Goal: Task Accomplishment & Management: Use online tool/utility

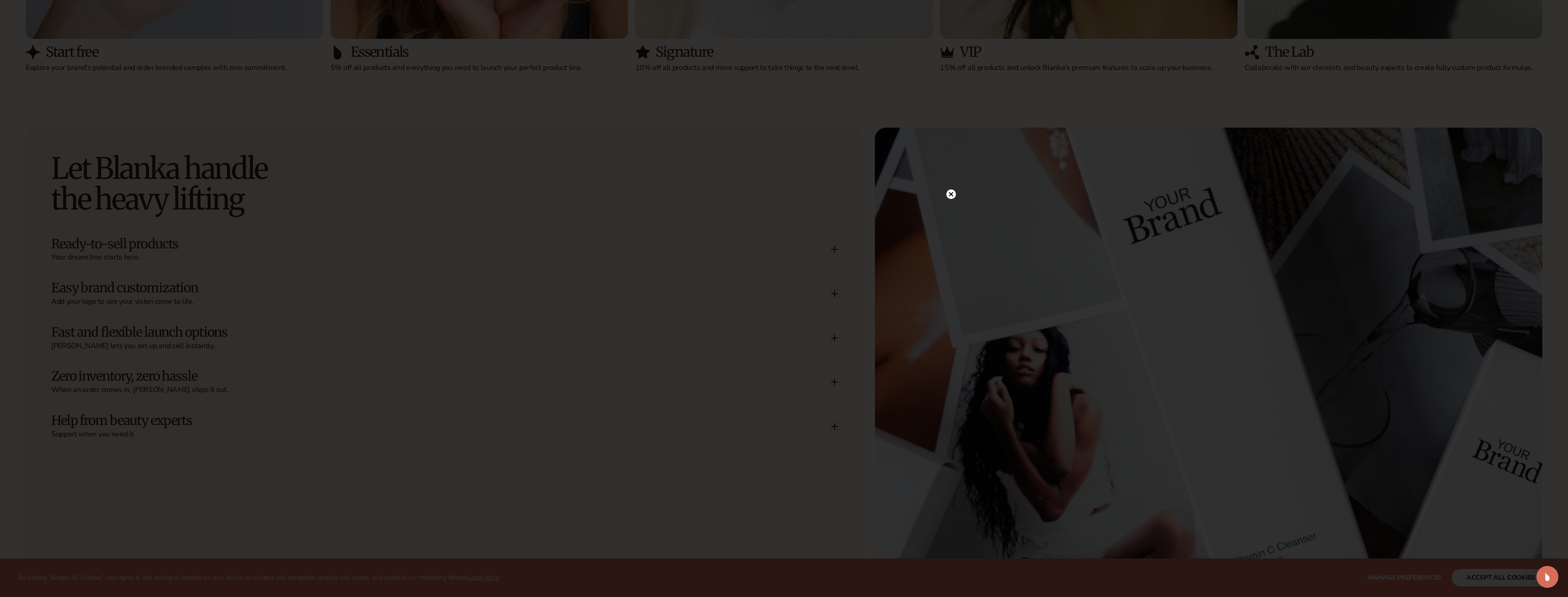
scroll to position [2014, 0]
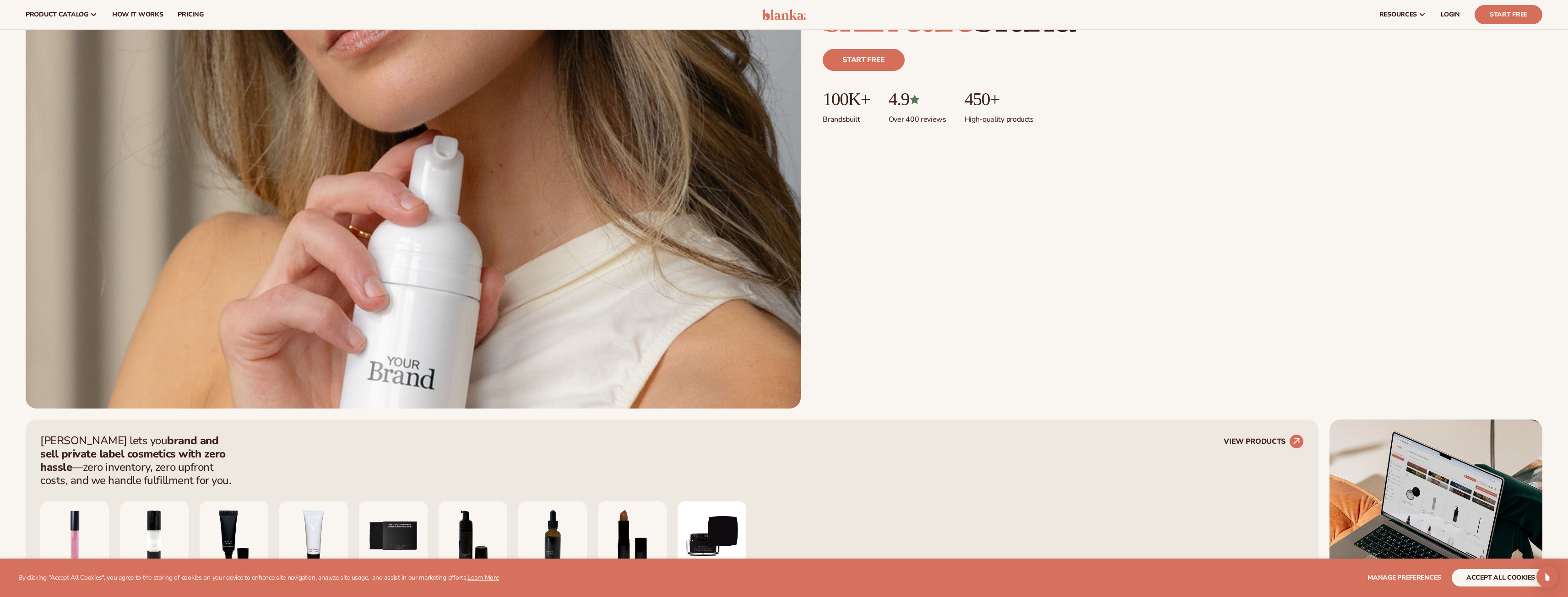
scroll to position [138, 0]
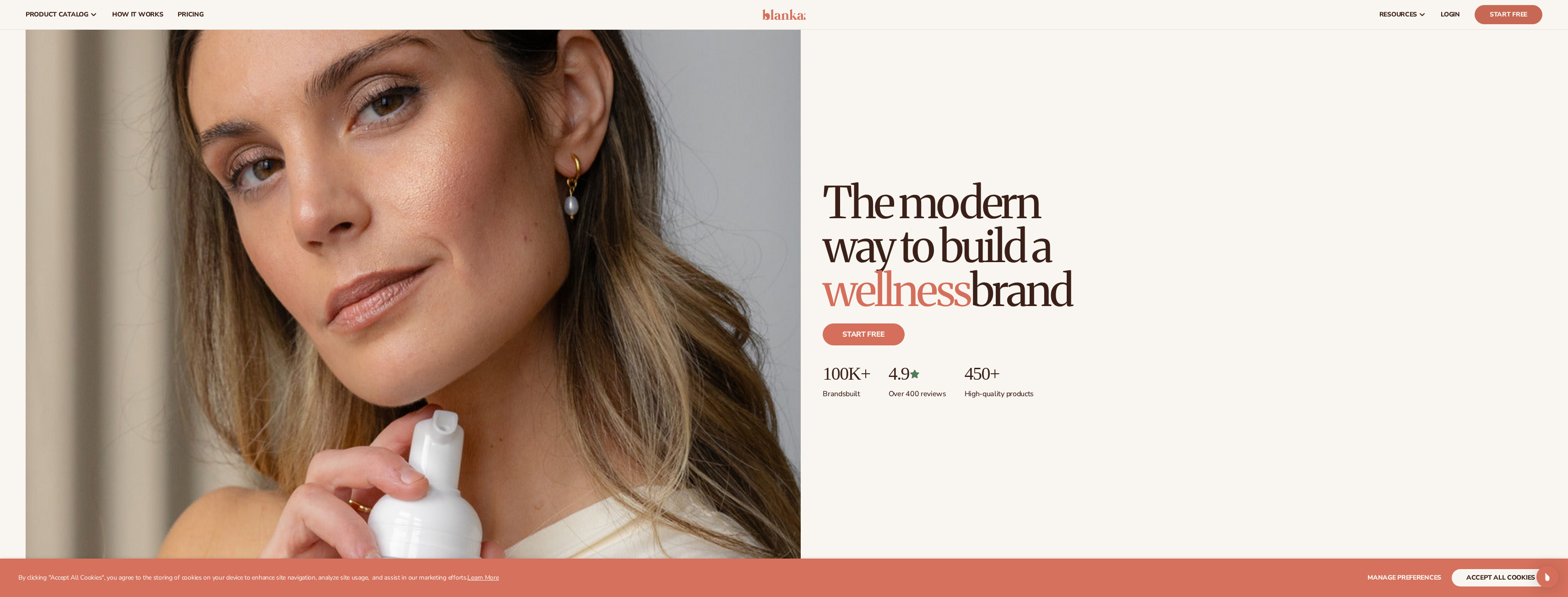
click at [1490, 14] on link "Start Free" at bounding box center [1508, 15] width 68 height 19
